Goal: Submit feedback/report problem

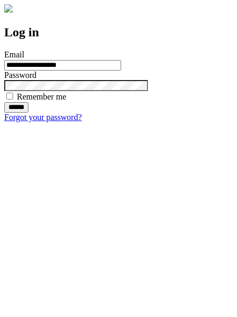
click at [28, 113] on input "******" at bounding box center [16, 107] width 24 height 11
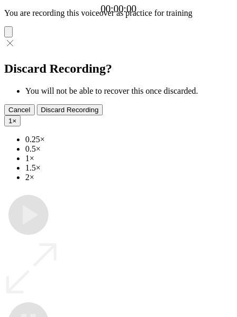
type input "**********"
